Goal: Information Seeking & Learning: Learn about a topic

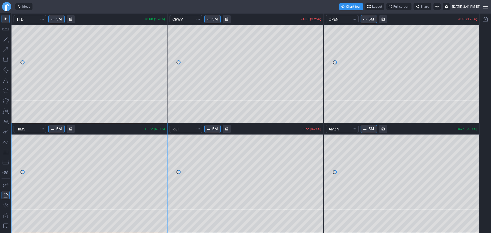
click at [6, 7] on link "Finviz.com" at bounding box center [6, 6] width 9 height 9
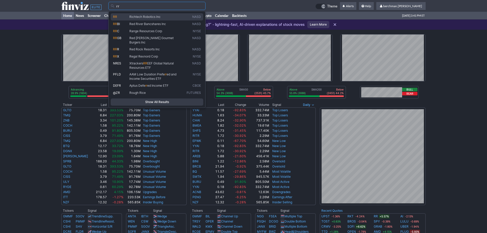
click at [139, 16] on span "Richtech Robotics Inc" at bounding box center [144, 17] width 31 height 4
type input "RR"
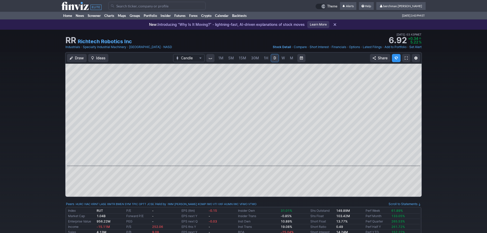
click at [151, 5] on input "Search" at bounding box center [156, 6] width 97 height 8
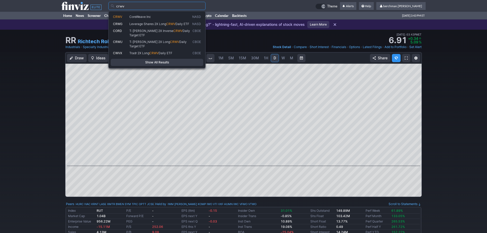
click at [166, 17] on span "CoreWeave Inc" at bounding box center [159, 17] width 63 height 4
type input "CRWV"
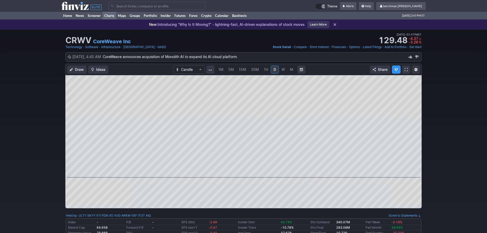
click at [109, 14] on link "Charts" at bounding box center [110, 16] width 14 height 8
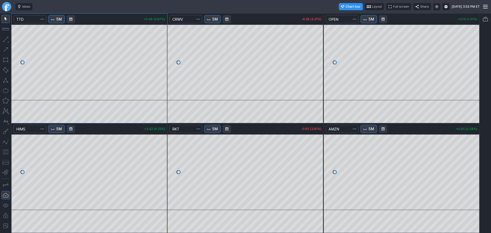
click at [8, 7] on link "Finviz.com" at bounding box center [6, 6] width 9 height 9
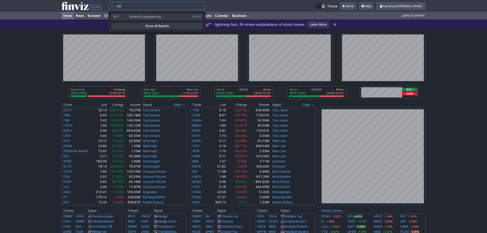
click at [125, 17] on span "RKT" at bounding box center [121, 17] width 16 height 4
type input "RKT"
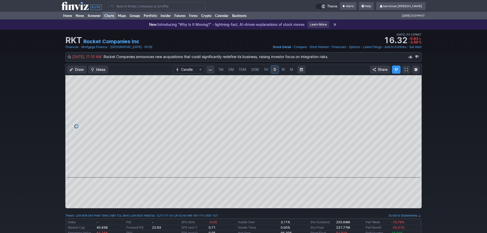
click at [108, 16] on link "Charts" at bounding box center [110, 16] width 14 height 8
